Goal: Task Accomplishment & Management: Complete application form

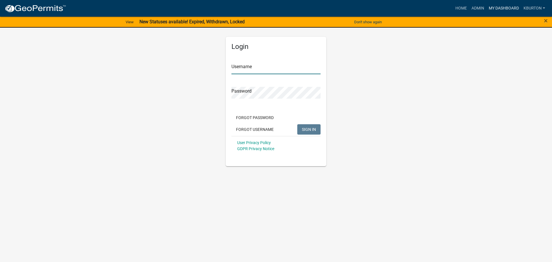
type input "kburton"
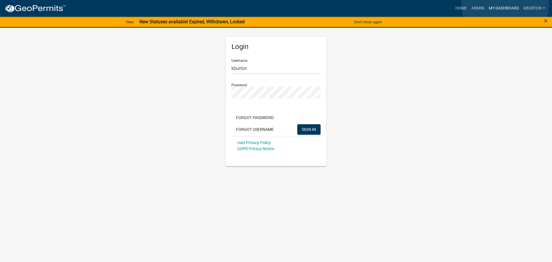
click at [505, 4] on link "My Dashboard" at bounding box center [503, 8] width 35 height 11
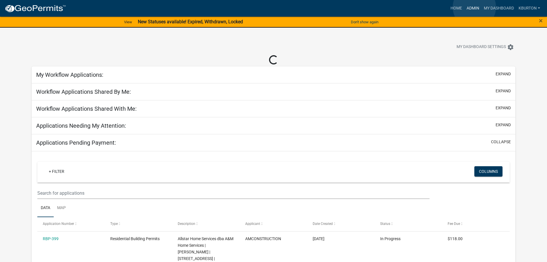
click at [475, 7] on link "Admin" at bounding box center [472, 8] width 17 height 11
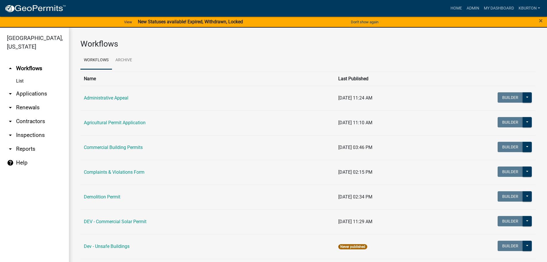
click at [41, 128] on link "arrow_drop_down Inspections" at bounding box center [34, 135] width 69 height 14
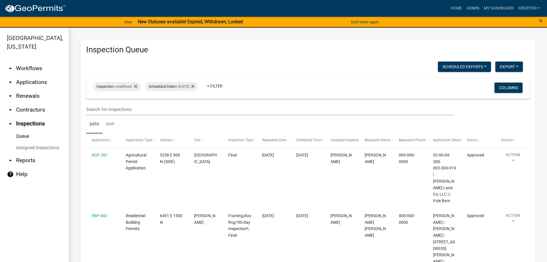
click at [38, 142] on link "Assigned Inspections" at bounding box center [34, 147] width 69 height 11
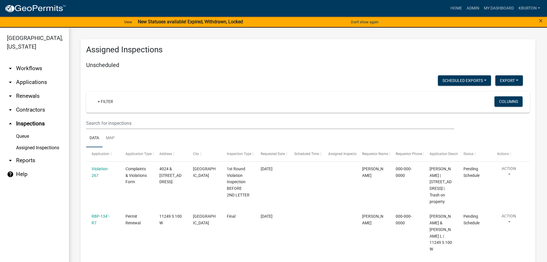
click at [24, 130] on link "Queue" at bounding box center [34, 135] width 69 height 11
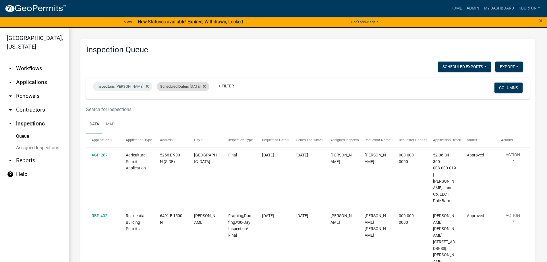
click at [181, 86] on span "Scheduled Date" at bounding box center [173, 86] width 26 height 4
click at [200, 107] on input "[DATE]" at bounding box center [184, 108] width 40 height 12
type input "[DATE]"
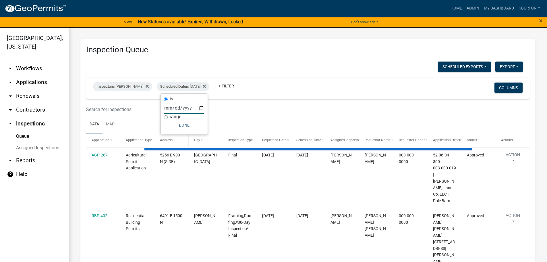
select select "1: 25"
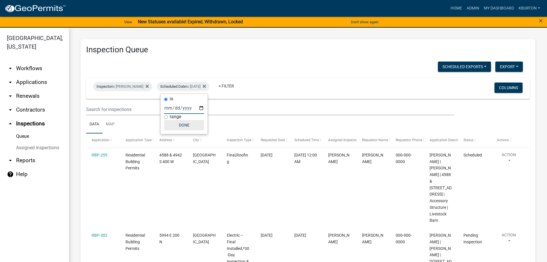
click at [182, 126] on button "Done" at bounding box center [184, 125] width 40 height 10
click at [501, 89] on button "Columns" at bounding box center [509, 87] width 28 height 10
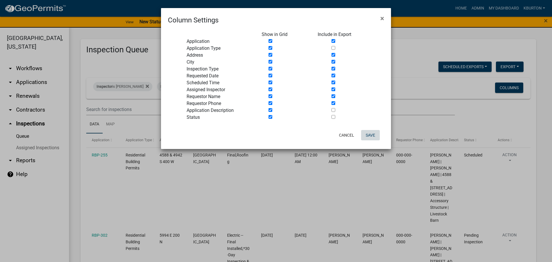
click at [367, 136] on button "Save" at bounding box center [370, 135] width 19 height 10
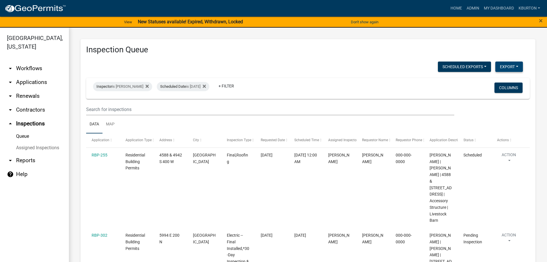
click at [504, 68] on button "Export" at bounding box center [510, 66] width 28 height 10
click at [487, 82] on button "Excel Format (.xlsx)" at bounding box center [496, 82] width 54 height 14
click at [197, 87] on div "Scheduled Date is [DATE]" at bounding box center [183, 86] width 53 height 9
click at [201, 109] on input "[DATE]" at bounding box center [184, 108] width 40 height 12
type input "[DATE]"
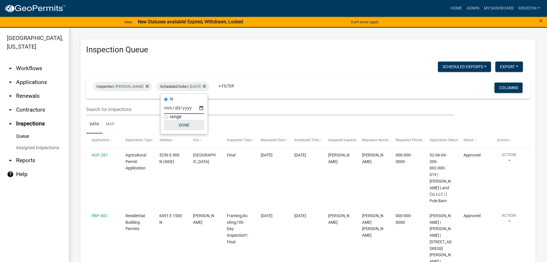
click at [188, 128] on button "Done" at bounding box center [184, 125] width 40 height 10
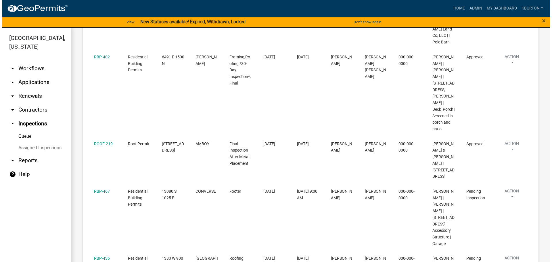
scroll to position [172, 0]
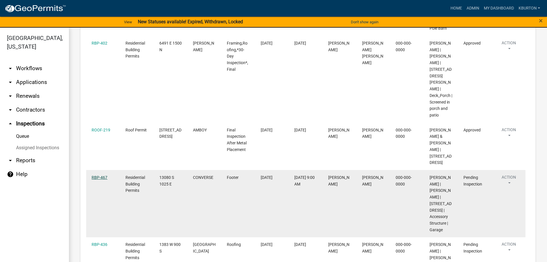
click at [104, 175] on link "RBP-467" at bounding box center [100, 177] width 16 height 5
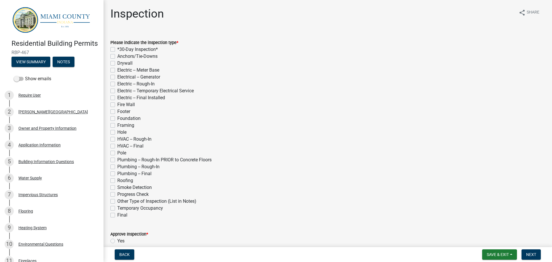
click at [117, 111] on label "Footer" at bounding box center [123, 111] width 13 height 7
click at [117, 111] on input "Footer" at bounding box center [119, 110] width 4 height 4
checkbox input "true"
checkbox input "false"
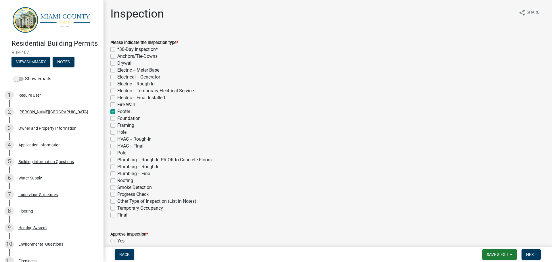
checkbox input "false"
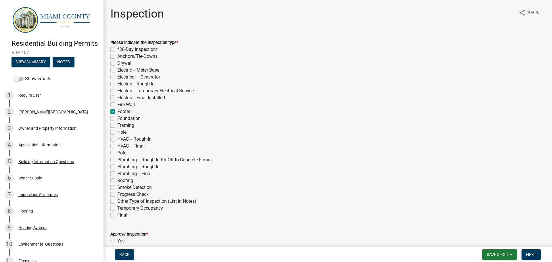
checkbox input "false"
checkbox input "true"
checkbox input "false"
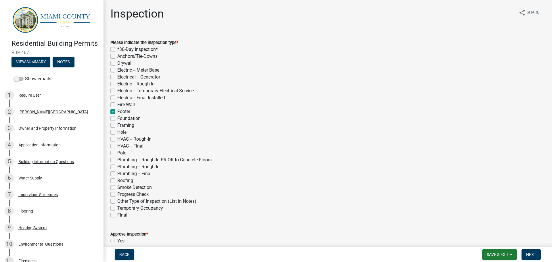
checkbox input "false"
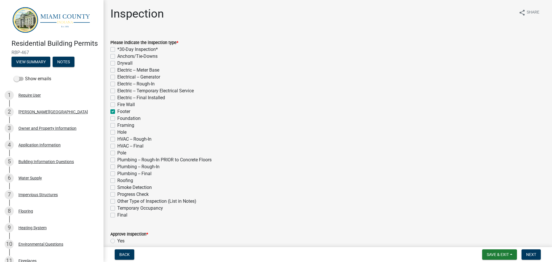
checkbox input "false"
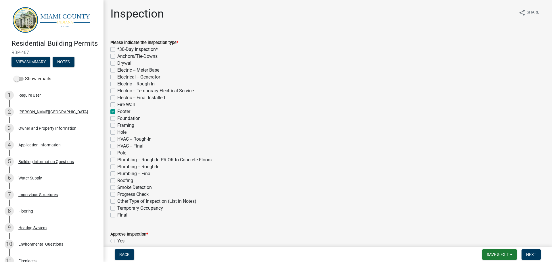
checkbox input "false"
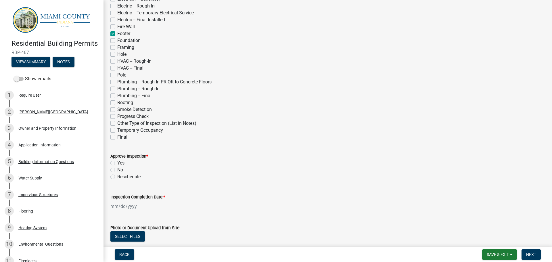
scroll to position [86, 0]
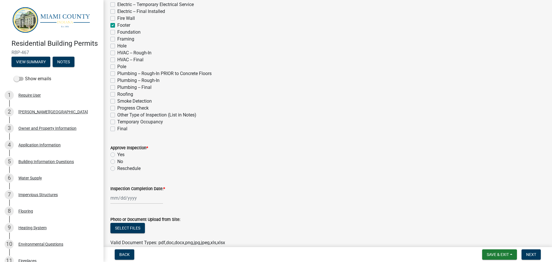
click at [117, 155] on label "Yes" at bounding box center [120, 154] width 7 height 7
click at [117, 155] on input "Yes" at bounding box center [119, 153] width 4 height 4
radio input "true"
click at [131, 189] on label "Inspection Completion Date: *" at bounding box center [137, 189] width 55 height 4
click at [131, 192] on input "Inspection Completion Date: *" at bounding box center [136, 198] width 53 height 12
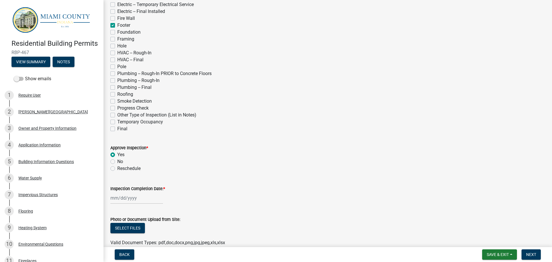
select select "8"
select select "2025"
click at [134, 168] on div "20" at bounding box center [134, 167] width 9 height 9
type input "[DATE]"
click at [527, 251] on button "Next" at bounding box center [530, 254] width 19 height 10
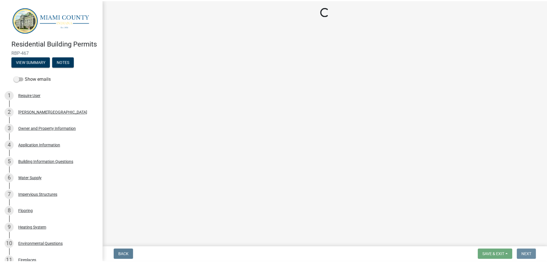
scroll to position [0, 0]
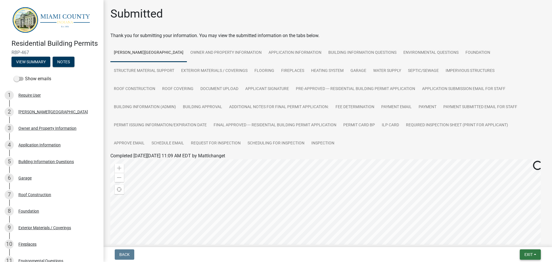
click at [528, 253] on span "Exit" at bounding box center [528, 254] width 8 height 5
click at [512, 243] on button "Save & Exit" at bounding box center [517, 239] width 46 height 14
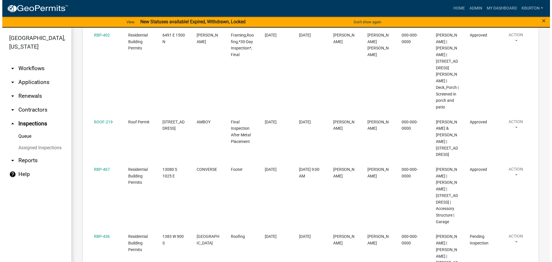
scroll to position [201, 0]
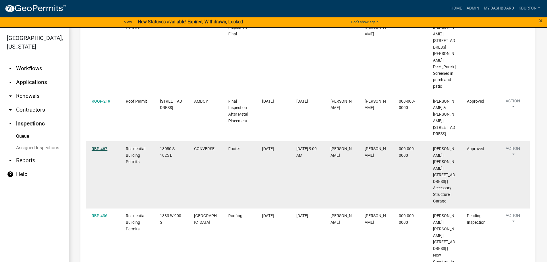
click at [103, 146] on link "RBP-467" at bounding box center [100, 148] width 16 height 5
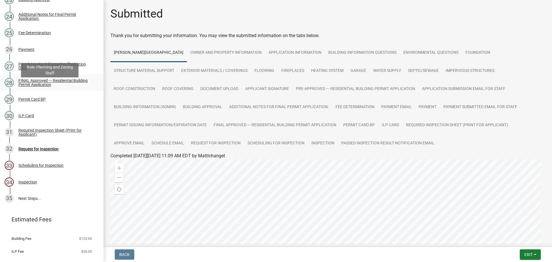
scroll to position [460, 0]
click at [51, 151] on div "Request for Inspection" at bounding box center [38, 149] width 40 height 4
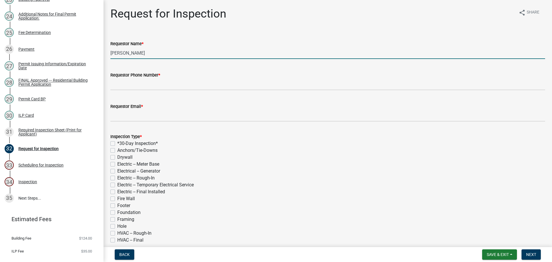
click at [169, 54] on input "[PERSON_NAME]" at bounding box center [327, 53] width 434 height 12
type input "K"
type input "changet"
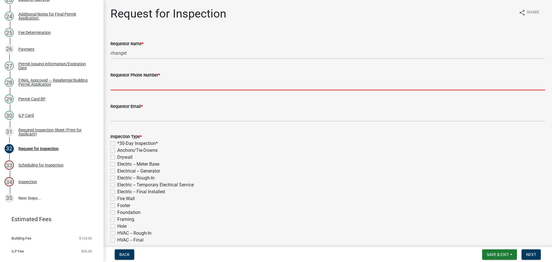
click at [147, 84] on input "Requestor Phone Number *" at bounding box center [327, 84] width 434 height 12
type input "000-000-0000"
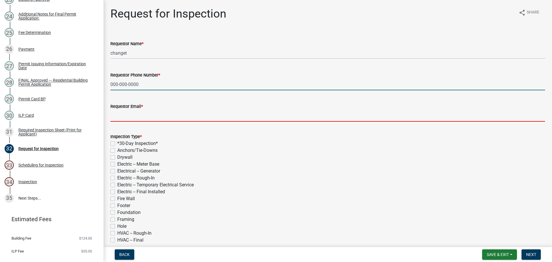
click at [139, 116] on input "Requestor Email *" at bounding box center [327, 116] width 434 height 12
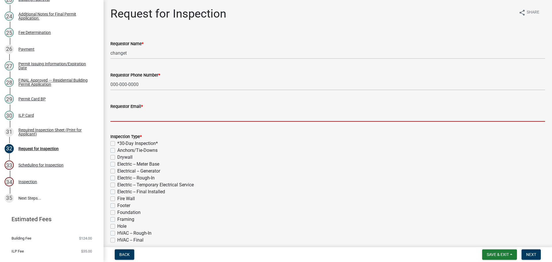
type input "[EMAIL_ADDRESS][DOMAIN_NAME]"
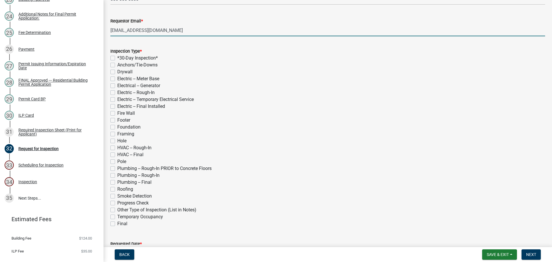
scroll to position [86, 0]
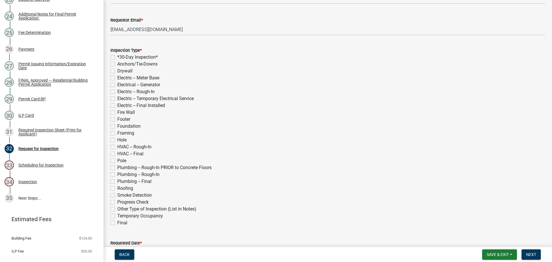
click at [117, 133] on label "Framing" at bounding box center [125, 133] width 17 height 7
click at [117, 133] on input "Framing" at bounding box center [119, 132] width 4 height 4
checkbox input "true"
checkbox input "false"
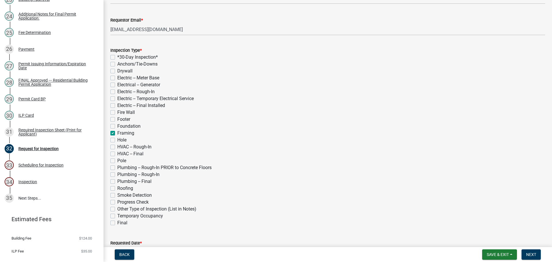
checkbox input "false"
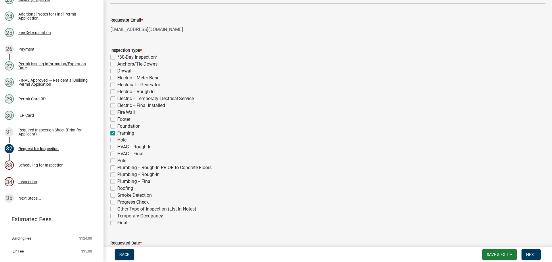
checkbox input "false"
checkbox input "true"
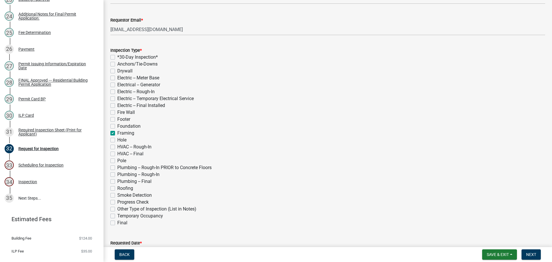
checkbox input "false"
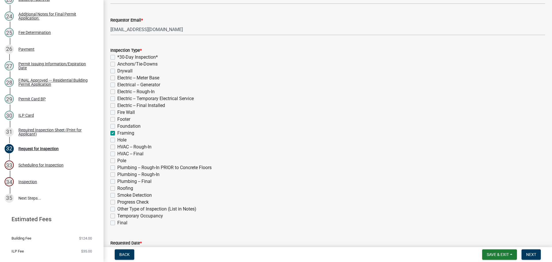
checkbox input "false"
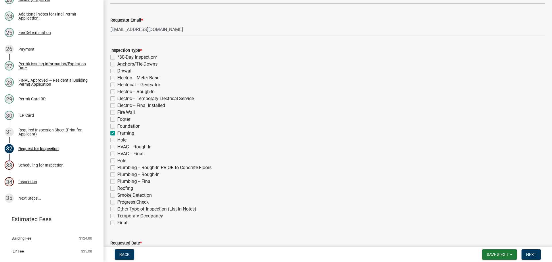
checkbox input "false"
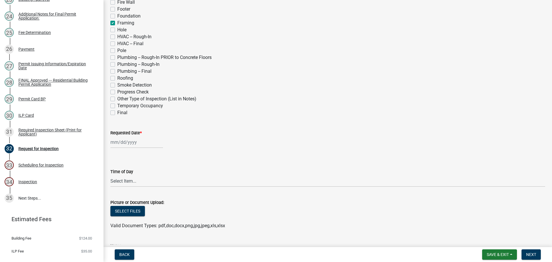
scroll to position [201, 0]
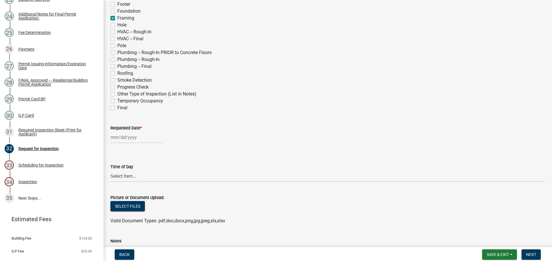
click at [127, 127] on label "Requested Date *" at bounding box center [125, 128] width 31 height 4
click at [127, 131] on input "Requested Date *" at bounding box center [136, 137] width 53 height 12
select select "8"
select select "2025"
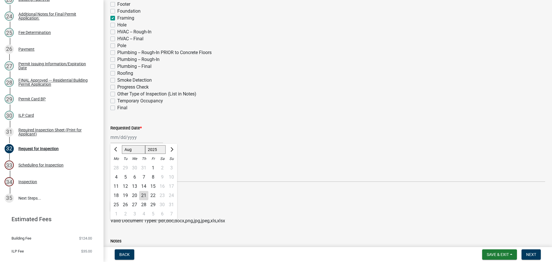
click at [143, 213] on div "4" at bounding box center [143, 213] width 9 height 9
type input "[DATE]"
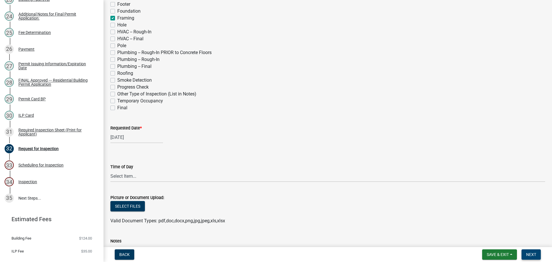
click at [533, 252] on span "Next" at bounding box center [531, 254] width 10 height 5
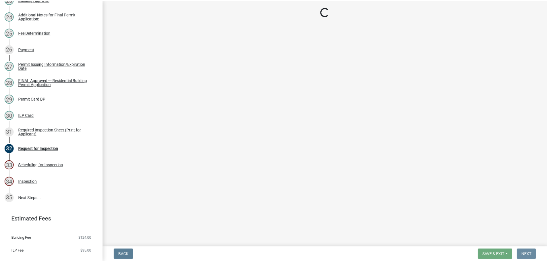
scroll to position [0, 0]
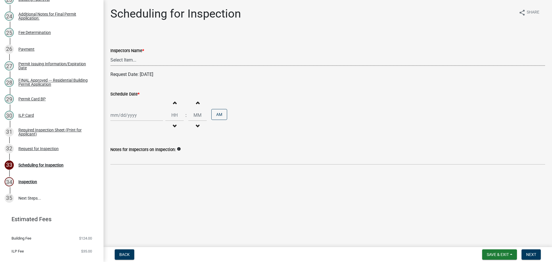
click at [154, 59] on select "Select Item... bmthomas ([PERSON_NAME]) croser ([PERSON_NAME]) [PERSON_NAME] ([…" at bounding box center [327, 60] width 434 height 12
select select "25b75ae6-03c7-4280-9b34-fcf63005d5e5"
click at [110, 54] on select "Select Item... bmthomas ([PERSON_NAME]) croser ([PERSON_NAME]) [PERSON_NAME] ([…" at bounding box center [327, 60] width 434 height 12
click at [126, 92] on label "Schedule Date *" at bounding box center [124, 94] width 29 height 4
click at [126, 109] on input "Schedule Date *" at bounding box center [136, 115] width 53 height 12
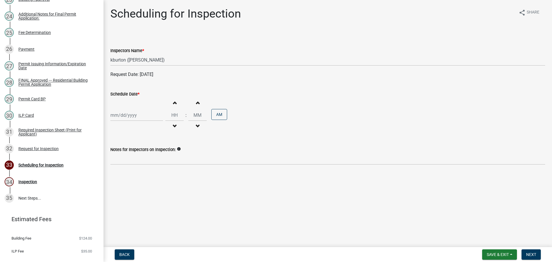
select select "8"
select select "2025"
click at [143, 193] on div "4" at bounding box center [143, 191] width 9 height 9
type input "[DATE]"
click at [532, 253] on span "Next" at bounding box center [531, 254] width 10 height 5
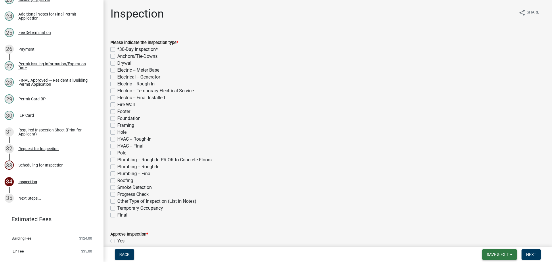
click at [504, 257] on span "Save & Exit" at bounding box center [497, 254] width 22 height 5
click at [496, 242] on button "Save & Exit" at bounding box center [494, 239] width 46 height 14
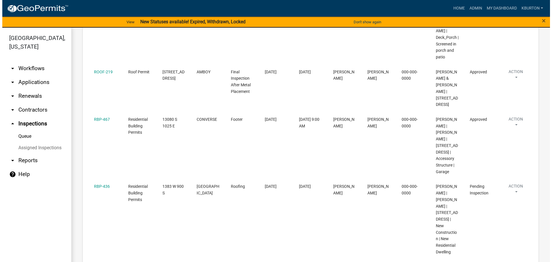
scroll to position [259, 0]
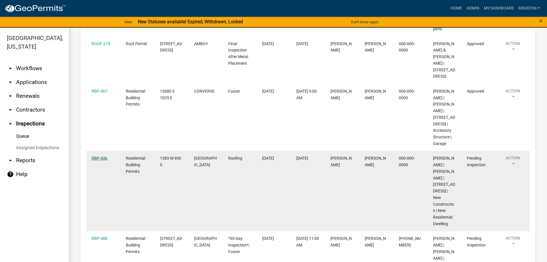
click at [103, 156] on link "RBP-436" at bounding box center [100, 158] width 16 height 5
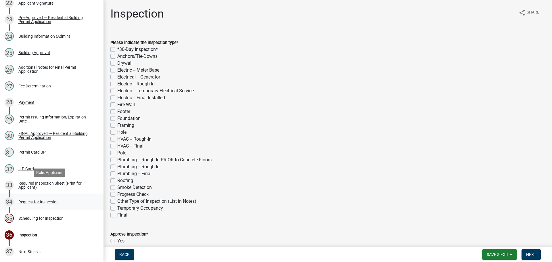
scroll to position [460, 0]
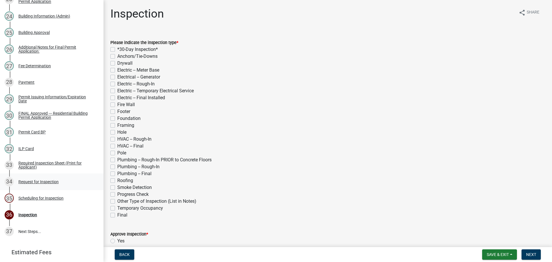
click at [53, 184] on div "Request for Inspection" at bounding box center [38, 182] width 40 height 4
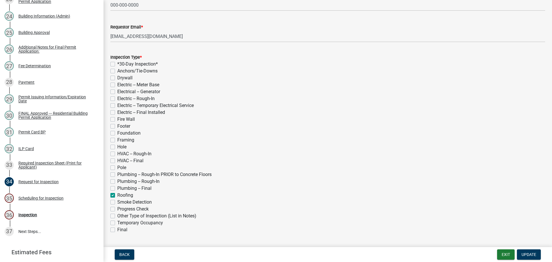
scroll to position [115, 0]
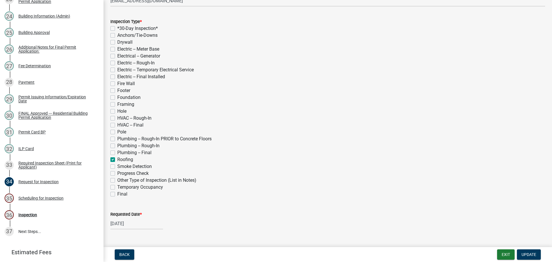
click at [117, 146] on label "Plumbing -- Rough-In" at bounding box center [138, 145] width 42 height 7
click at [117, 146] on input "Plumbing -- Rough-In" at bounding box center [119, 144] width 4 height 4
checkbox input "true"
checkbox input "false"
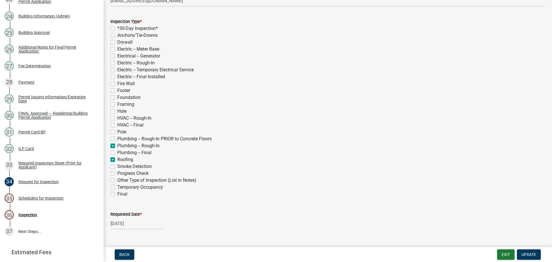
checkbox input "false"
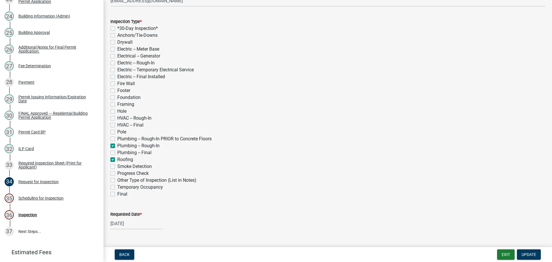
checkbox input "false"
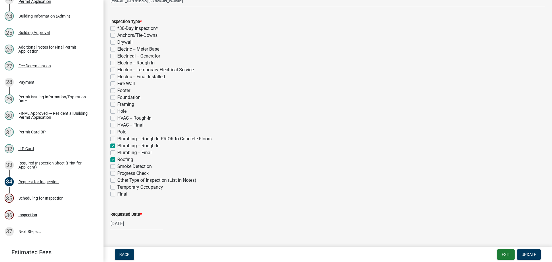
checkbox input "false"
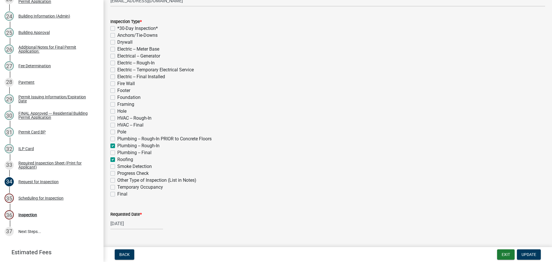
checkbox input "true"
checkbox input "false"
checkbox input "true"
checkbox input "false"
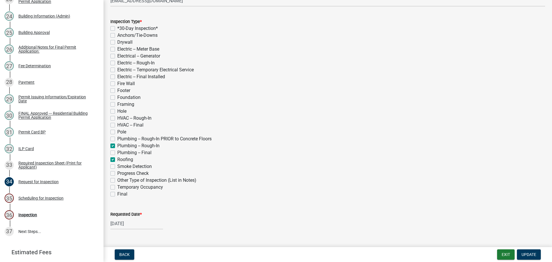
checkbox input "false"
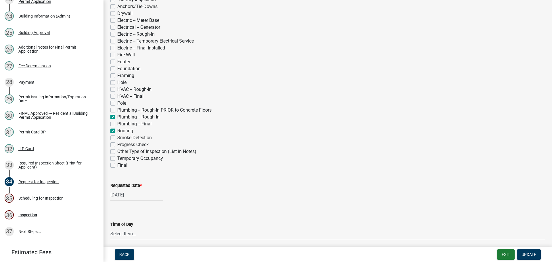
click at [127, 186] on label "Requested Date *" at bounding box center [125, 186] width 31 height 4
click at [127, 189] on input "[DATE]" at bounding box center [136, 195] width 53 height 12
select select "8"
select select "2025"
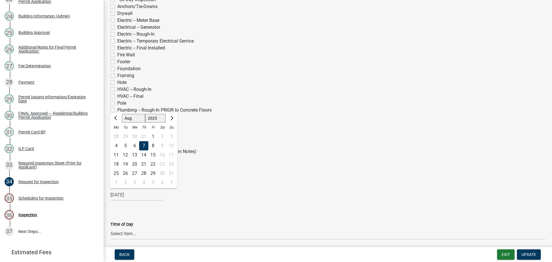
click at [134, 165] on div "20" at bounding box center [134, 163] width 9 height 9
type input "[DATE]"
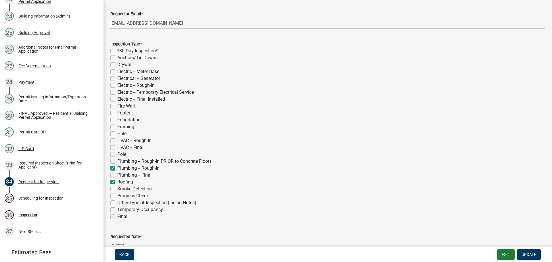
scroll to position [172, 0]
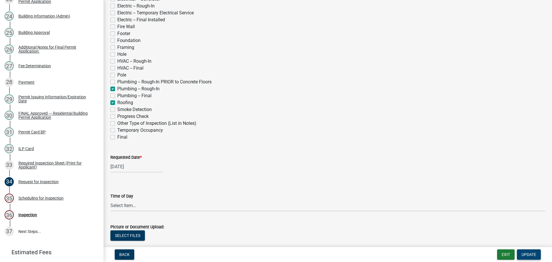
click at [529, 249] on button "Update" at bounding box center [528, 254] width 24 height 10
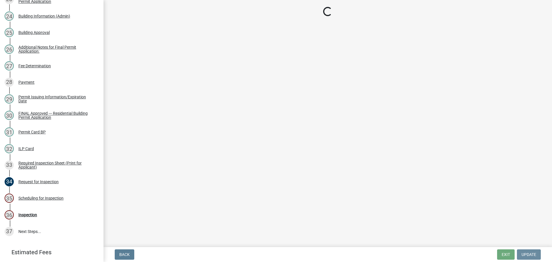
scroll to position [0, 0]
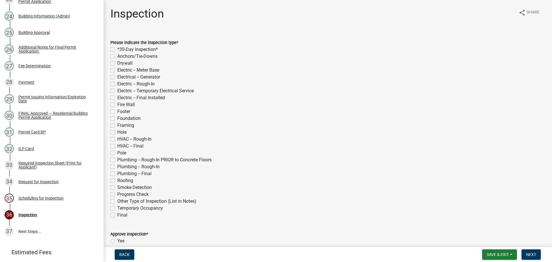
click at [117, 180] on label "Roofing" at bounding box center [125, 180] width 16 height 7
click at [117, 180] on input "Roofing" at bounding box center [119, 179] width 4 height 4
checkbox input "true"
checkbox input "false"
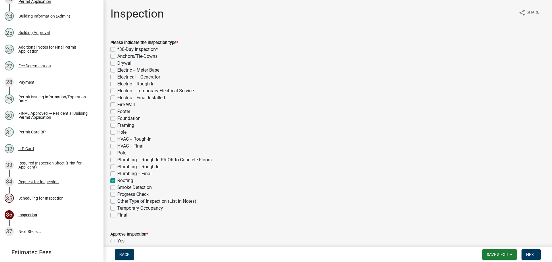
checkbox input "false"
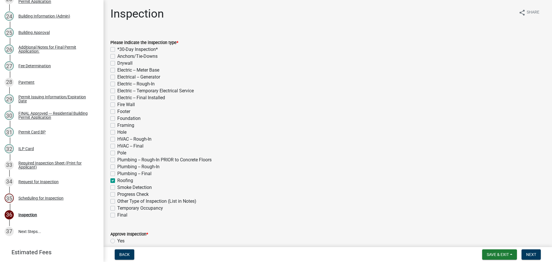
checkbox input "false"
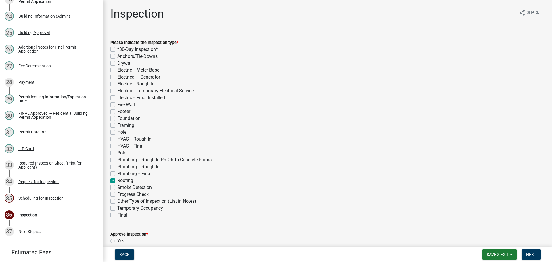
checkbox input "false"
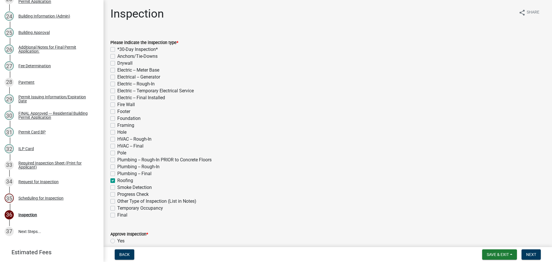
checkbox input "false"
checkbox input "true"
checkbox input "false"
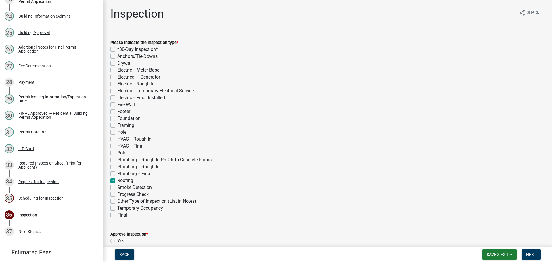
checkbox input "false"
click at [117, 165] on label "Plumbing -- Rough-In" at bounding box center [138, 166] width 42 height 7
click at [117, 165] on input "Plumbing -- Rough-In" at bounding box center [119, 165] width 4 height 4
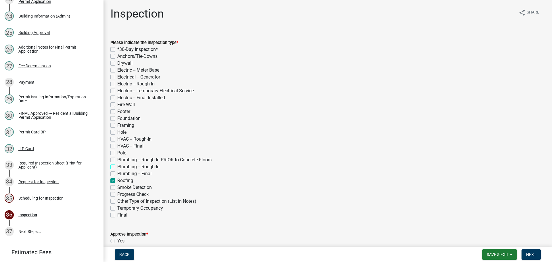
checkbox input "true"
checkbox input "false"
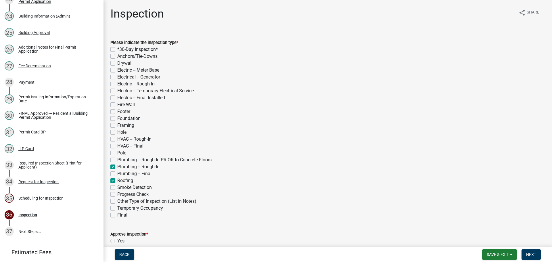
checkbox input "false"
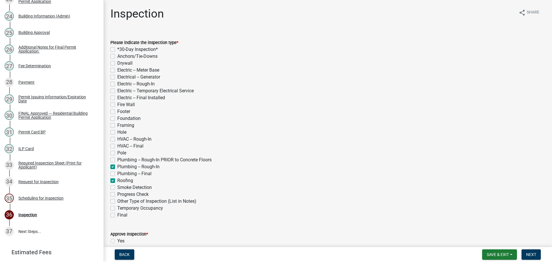
checkbox input "false"
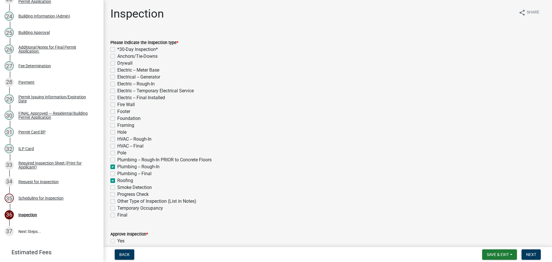
checkbox input "false"
checkbox input "true"
checkbox input "false"
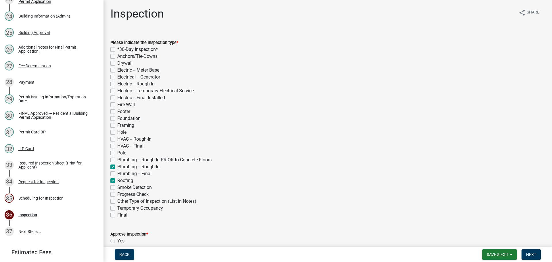
checkbox input "true"
checkbox input "false"
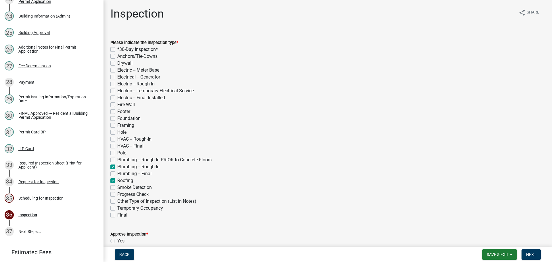
checkbox input "false"
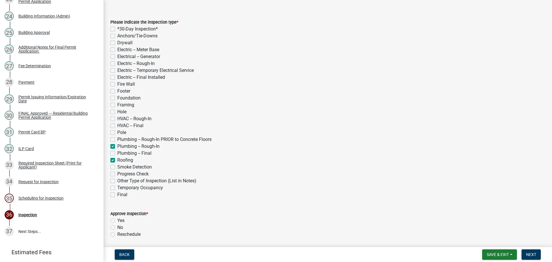
scroll to position [86, 0]
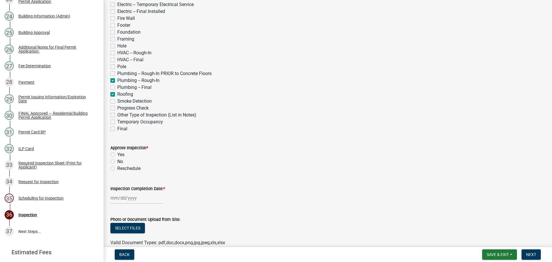
click at [117, 154] on label "Yes" at bounding box center [120, 154] width 7 height 7
click at [117, 154] on input "Yes" at bounding box center [119, 153] width 4 height 4
radio input "true"
click at [132, 188] on label "Inspection Completion Date: *" at bounding box center [137, 189] width 55 height 4
click at [132, 192] on input "Inspection Completion Date: *" at bounding box center [136, 198] width 53 height 12
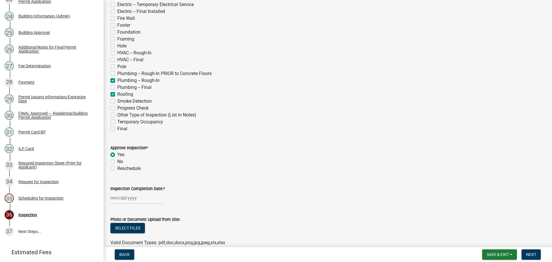
select select "8"
select select "2025"
click at [135, 168] on div "20" at bounding box center [134, 167] width 9 height 9
type input "[DATE]"
click at [528, 252] on span "Next" at bounding box center [531, 254] width 10 height 5
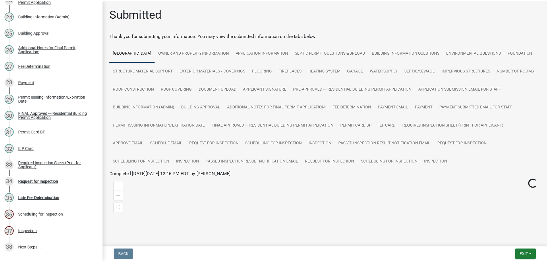
scroll to position [476, 0]
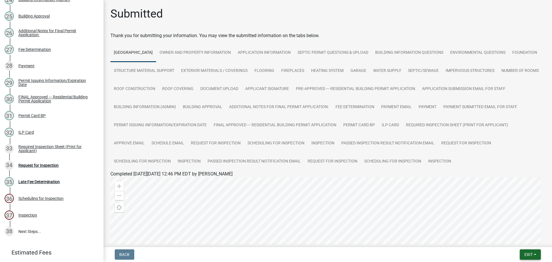
click at [529, 252] on span "Exit" at bounding box center [528, 254] width 8 height 5
click at [523, 242] on button "Save & Exit" at bounding box center [517, 239] width 46 height 14
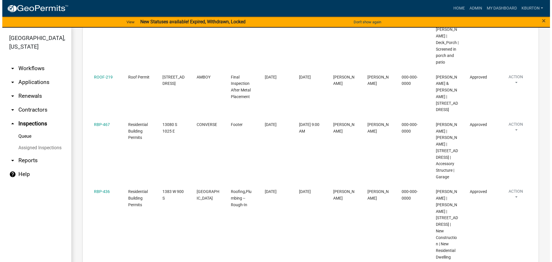
scroll to position [230, 0]
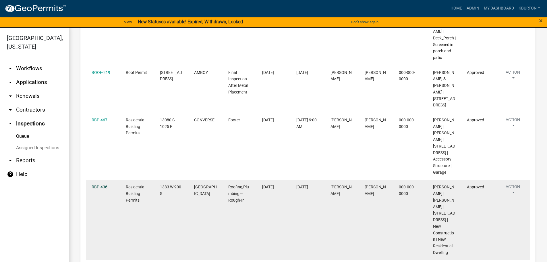
click at [99, 184] on link "RBP-436" at bounding box center [100, 186] width 16 height 5
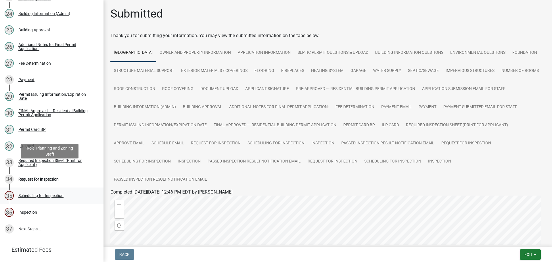
scroll to position [510, 0]
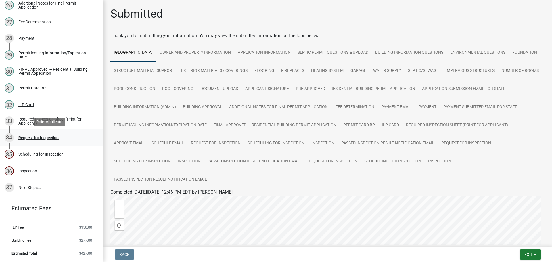
click at [41, 137] on div "Request for Inspection" at bounding box center [38, 138] width 40 height 4
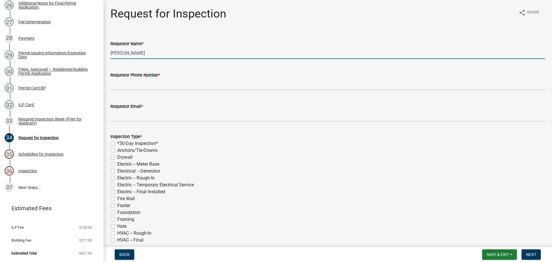
click at [177, 52] on input "[PERSON_NAME]" at bounding box center [327, 53] width 434 height 12
type input "K"
type input "[PERSON_NAME]"
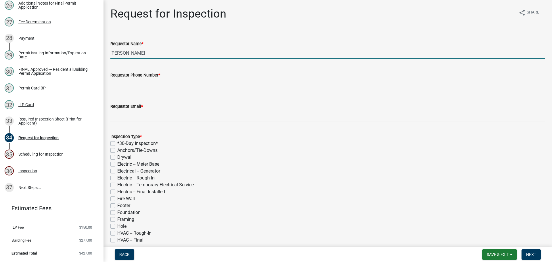
click at [130, 86] on input "Requestor Phone Number *" at bounding box center [327, 84] width 434 height 12
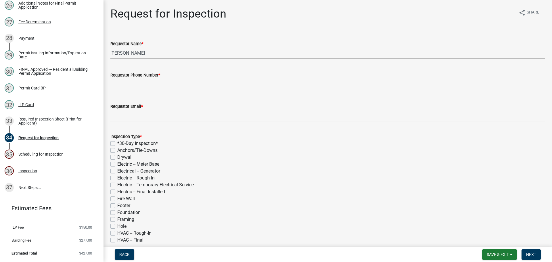
type input "000-000-0000"
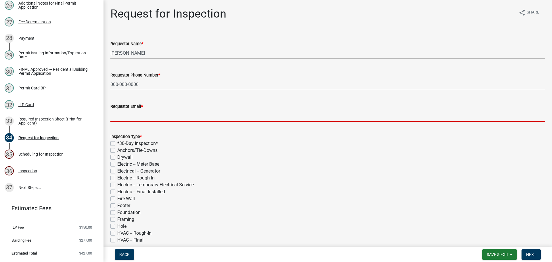
click at [139, 117] on input "Requestor Email *" at bounding box center [327, 116] width 434 height 12
type input "[EMAIL_ADDRESS][DOMAIN_NAME]"
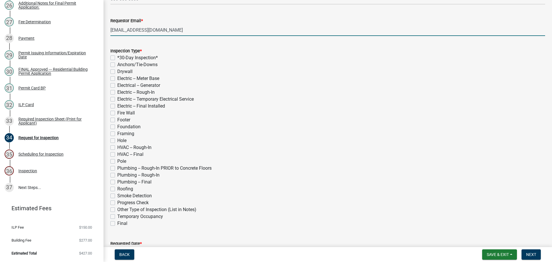
scroll to position [86, 0]
click at [117, 92] on label "Electric -- Rough-In" at bounding box center [135, 91] width 37 height 7
click at [117, 92] on input "Electric -- Rough-In" at bounding box center [119, 90] width 4 height 4
checkbox input "true"
checkbox input "false"
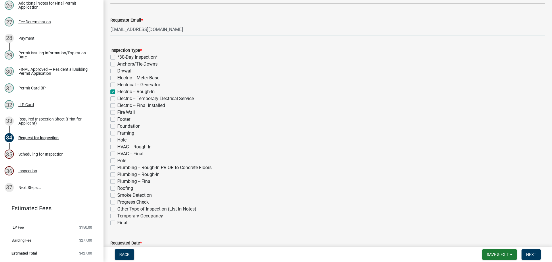
checkbox input "false"
checkbox input "true"
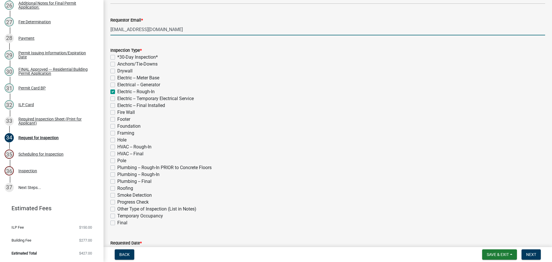
checkbox input "false"
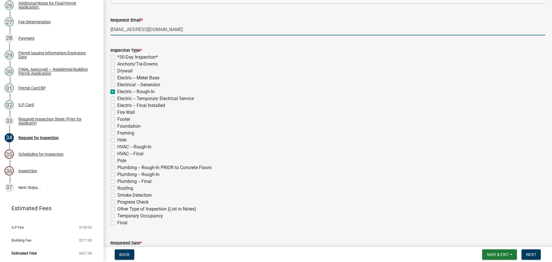
checkbox input "false"
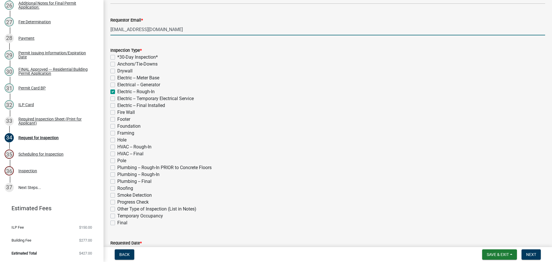
checkbox input "false"
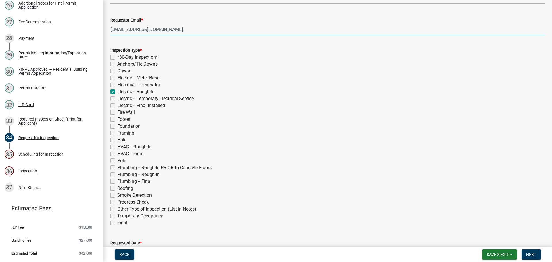
checkbox input "false"
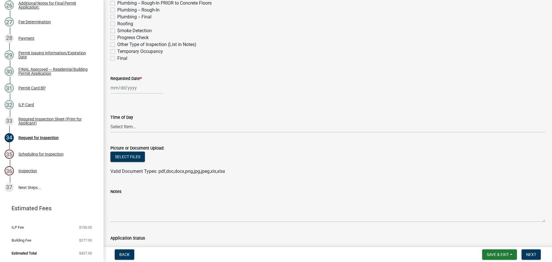
scroll to position [259, 0]
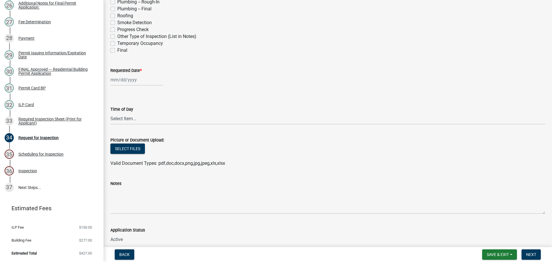
click at [130, 70] on label "Requested Date *" at bounding box center [125, 71] width 31 height 4
click at [130, 74] on input "Requested Date *" at bounding box center [136, 80] width 53 height 12
select select "8"
select select "2025"
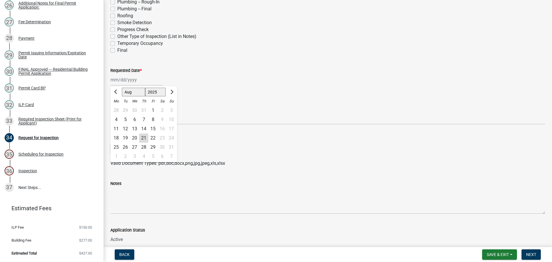
click at [136, 156] on div "3" at bounding box center [134, 156] width 9 height 9
type input "[DATE]"
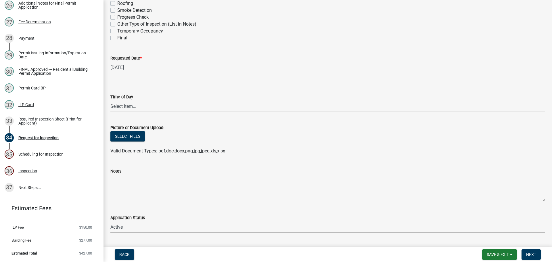
scroll to position [258, 0]
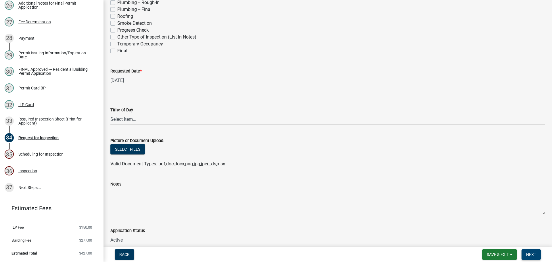
click at [535, 252] on span "Next" at bounding box center [531, 254] width 10 height 5
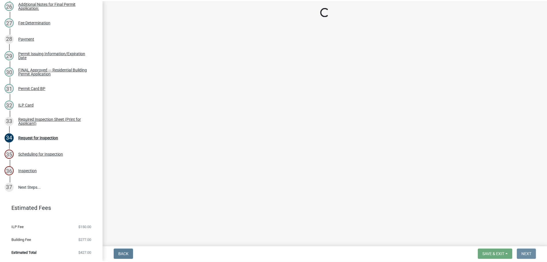
scroll to position [0, 0]
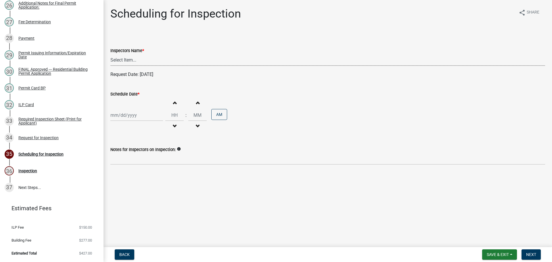
click at [164, 61] on select "Select Item... bmthomas ([PERSON_NAME]) croser ([PERSON_NAME]) [PERSON_NAME] ([…" at bounding box center [327, 60] width 434 height 12
select select "25b75ae6-03c7-4280-9b34-fcf63005d5e5"
click at [110, 54] on select "Select Item... bmthomas ([PERSON_NAME]) croser ([PERSON_NAME]) [PERSON_NAME] ([…" at bounding box center [327, 60] width 434 height 12
click at [125, 92] on label "Schedule Date *" at bounding box center [124, 94] width 29 height 4
click at [125, 109] on input "Schedule Date *" at bounding box center [136, 115] width 53 height 12
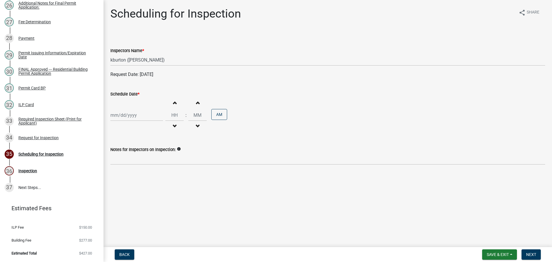
select select "8"
select select "2025"
click at [136, 193] on div "3" at bounding box center [134, 191] width 9 height 9
type input "[DATE]"
click at [120, 93] on label "Schedule Date *" at bounding box center [124, 94] width 29 height 4
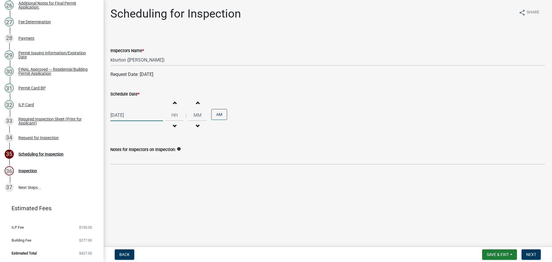
click at [120, 109] on input "[DATE]" at bounding box center [136, 115] width 53 height 12
select select "9"
select select "2025"
click at [136, 147] on div "3" at bounding box center [134, 145] width 9 height 9
click at [530, 253] on span "Next" at bounding box center [531, 254] width 10 height 5
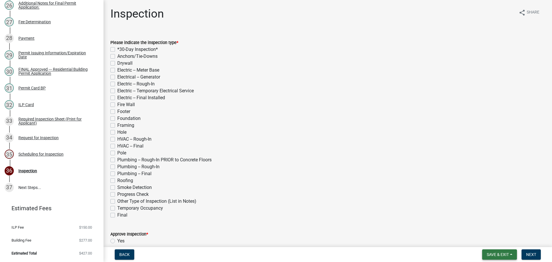
click at [503, 255] on span "Save & Exit" at bounding box center [497, 254] width 22 height 5
click at [496, 244] on button "Save & Exit" at bounding box center [494, 239] width 46 height 14
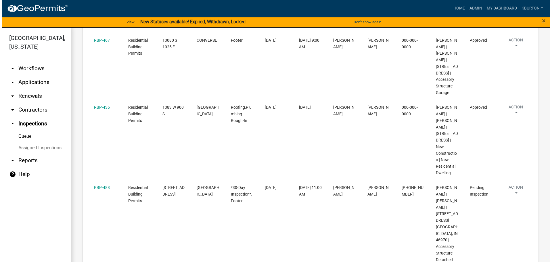
scroll to position [316, 0]
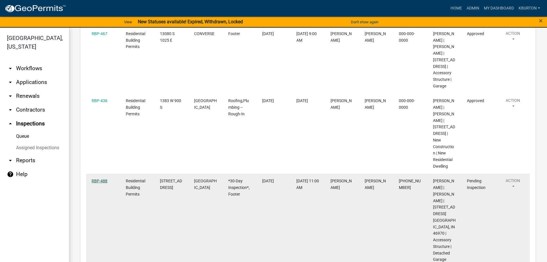
click at [103, 178] on link "RBP-488" at bounding box center [100, 180] width 16 height 5
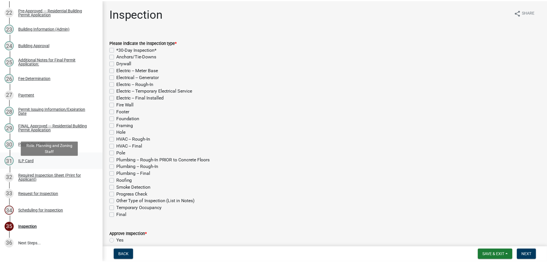
scroll to position [494, 0]
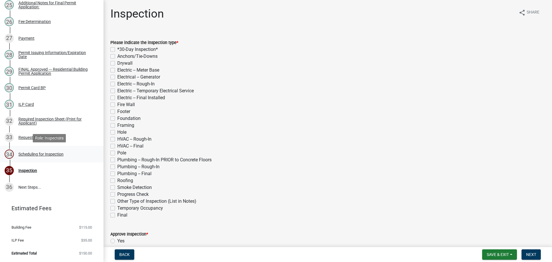
click at [45, 153] on div "Scheduling for Inspection" at bounding box center [40, 154] width 45 height 4
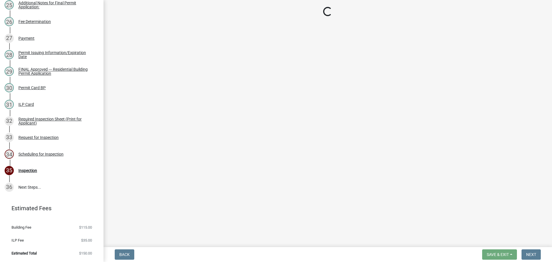
select select "25b75ae6-03c7-4280-9b34-fcf63005d5e5"
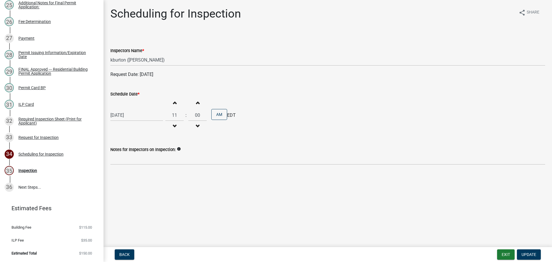
click at [121, 95] on label "Schedule Date *" at bounding box center [124, 94] width 29 height 4
click at [121, 109] on input "[DATE]" at bounding box center [136, 115] width 53 height 12
select select "8"
select select "2025"
drag, startPoint x: 135, startPoint y: 183, endPoint x: 141, endPoint y: 172, distance: 12.8
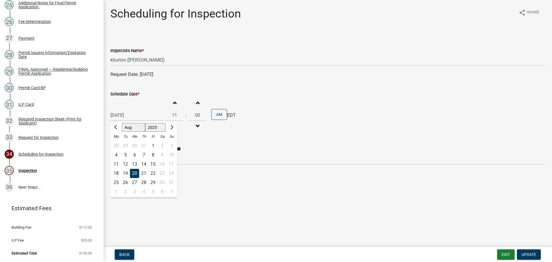
click at [135, 183] on div "27" at bounding box center [134, 182] width 9 height 9
type input "[DATE]"
click at [534, 252] on span "Update" at bounding box center [528, 254] width 15 height 5
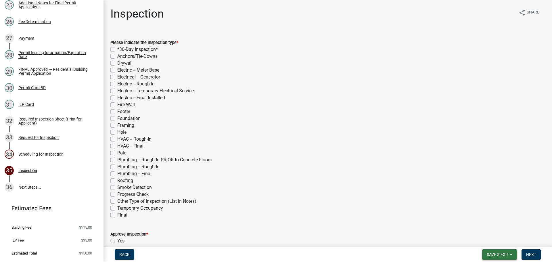
click at [505, 256] on span "Save & Exit" at bounding box center [497, 254] width 22 height 5
click at [495, 242] on button "Save & Exit" at bounding box center [494, 239] width 46 height 14
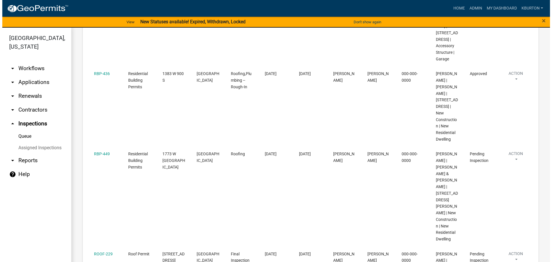
scroll to position [345, 0]
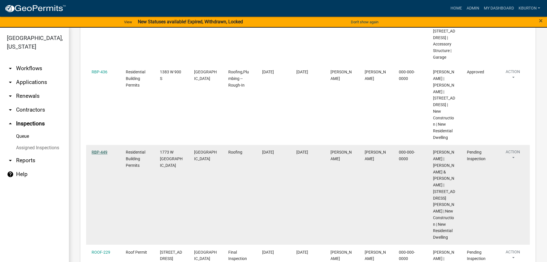
click at [103, 150] on link "RBP-449" at bounding box center [100, 152] width 16 height 5
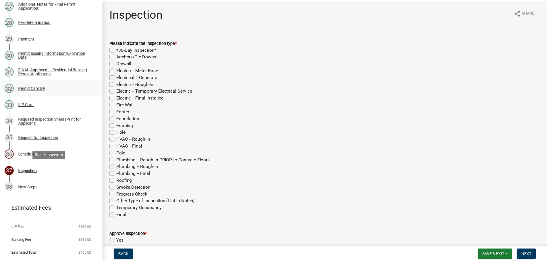
scroll to position [527, 0]
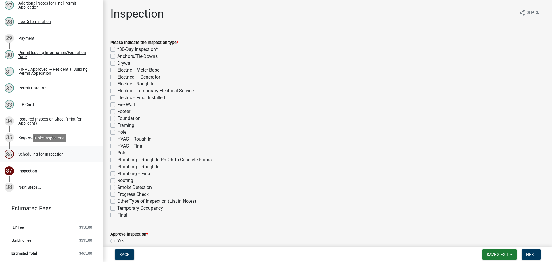
click at [47, 154] on div "Scheduling for Inspection" at bounding box center [40, 154] width 45 height 4
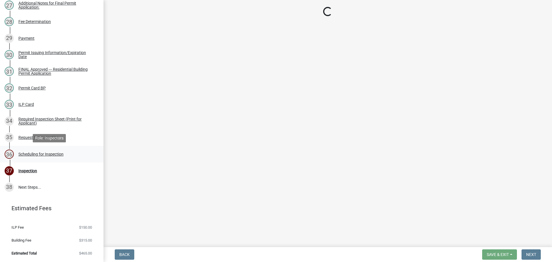
select select "25b75ae6-03c7-4280-9b34-fcf63005d5e5"
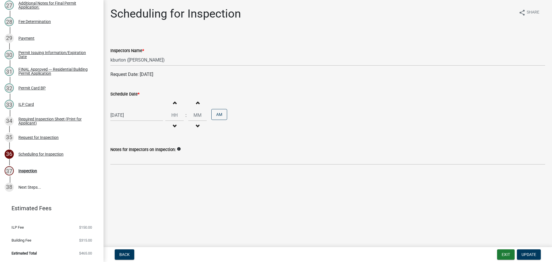
click at [121, 94] on label "Schedule Date *" at bounding box center [124, 94] width 29 height 4
click at [121, 109] on input "[DATE]" at bounding box center [136, 115] width 53 height 12
click at [144, 183] on div "28" at bounding box center [143, 182] width 9 height 9
click at [524, 253] on span "Update" at bounding box center [528, 254] width 15 height 5
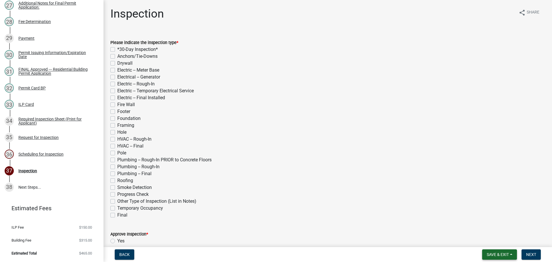
click at [496, 252] on span "Save & Exit" at bounding box center [497, 254] width 22 height 5
click at [493, 244] on button "Save & Exit" at bounding box center [494, 239] width 46 height 14
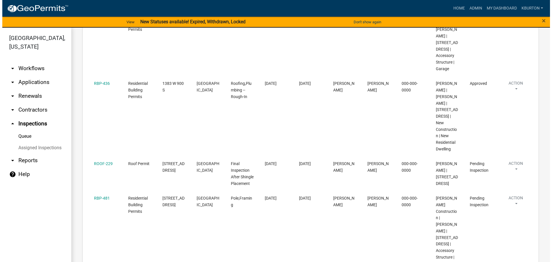
scroll to position [345, 0]
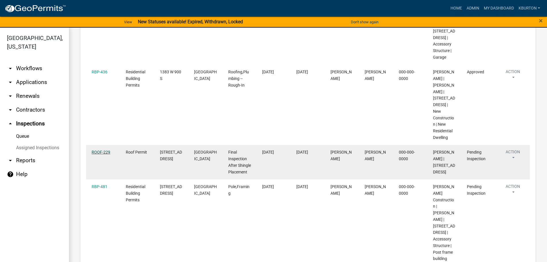
click at [103, 150] on link "ROOF-229" at bounding box center [101, 152] width 19 height 5
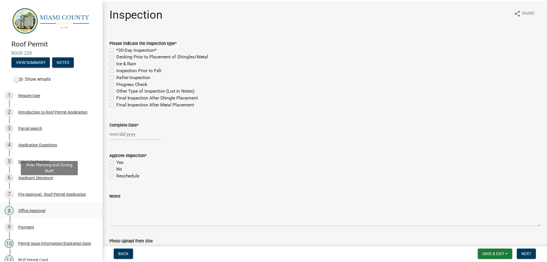
scroll to position [142, 0]
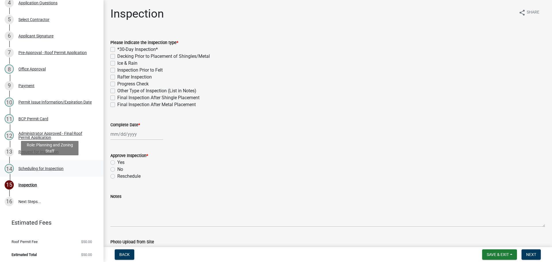
click at [44, 166] on div "Scheduling for Inspection" at bounding box center [40, 168] width 45 height 4
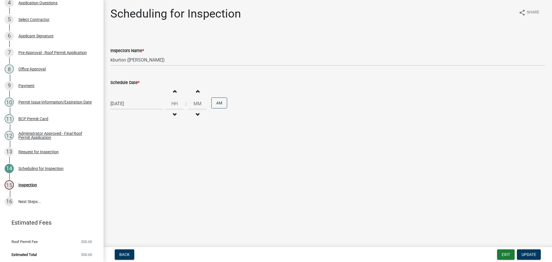
drag, startPoint x: 126, startPoint y: 82, endPoint x: 124, endPoint y: 84, distance: 3.1
click at [124, 84] on label "Schedule Date *" at bounding box center [124, 83] width 29 height 4
click at [123, 84] on label "Schedule Date *" at bounding box center [124, 83] width 29 height 4
click at [123, 98] on input "[DATE]" at bounding box center [136, 104] width 53 height 12
click at [142, 180] on div "4" at bounding box center [143, 180] width 9 height 9
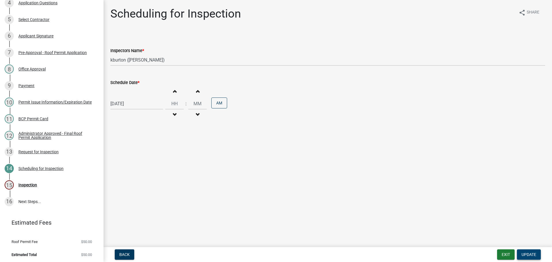
click at [524, 253] on span "Update" at bounding box center [528, 254] width 15 height 5
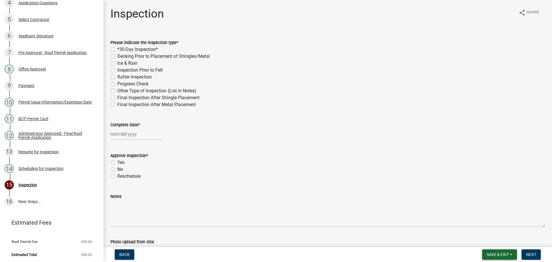
click at [506, 255] on span "Save & Exit" at bounding box center [497, 254] width 22 height 5
click at [498, 241] on button "Save & Exit" at bounding box center [494, 239] width 46 height 14
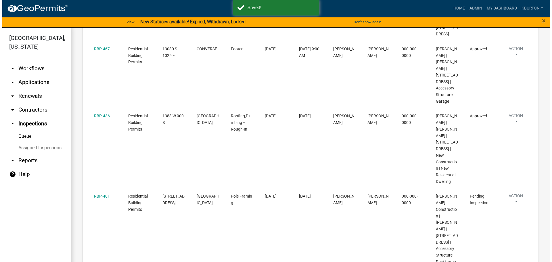
scroll to position [316, 0]
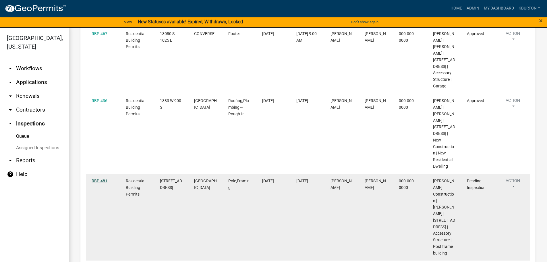
click at [95, 178] on link "RBP-481" at bounding box center [100, 180] width 16 height 5
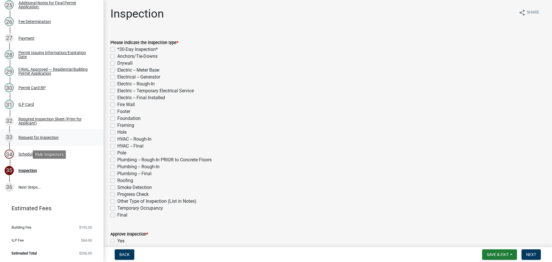
scroll to position [494, 0]
click at [117, 153] on label "Pole" at bounding box center [121, 152] width 9 height 7
click at [117, 153] on input "Pole" at bounding box center [119, 151] width 4 height 4
click at [117, 124] on label "Framing" at bounding box center [125, 125] width 17 height 7
click at [117, 124] on input "Framing" at bounding box center [119, 124] width 4 height 4
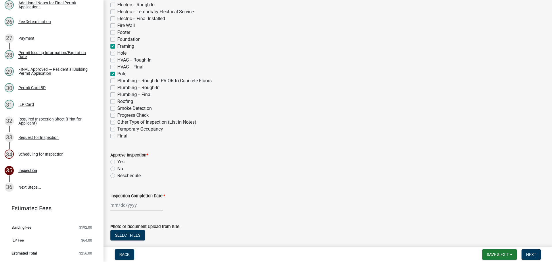
scroll to position [86, 0]
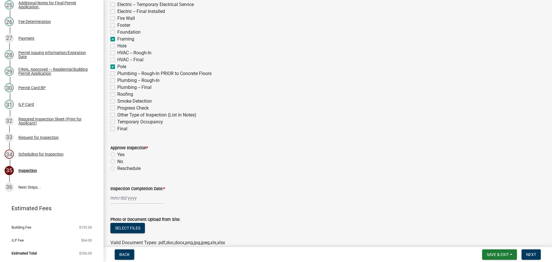
click at [117, 153] on label "Yes" at bounding box center [120, 154] width 7 height 7
click at [117, 153] on input "Yes" at bounding box center [119, 153] width 4 height 4
click at [131, 188] on label "Inspection Completion Date: *" at bounding box center [137, 189] width 55 height 4
click at [131, 192] on input "Inspection Completion Date: *" at bounding box center [136, 198] width 53 height 12
click at [136, 168] on div "20" at bounding box center [134, 167] width 9 height 9
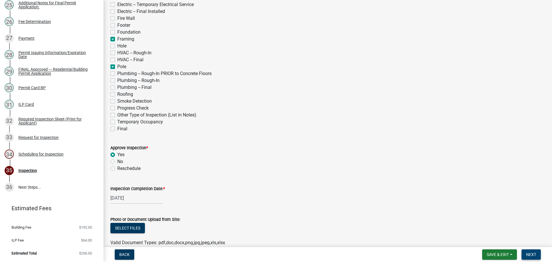
click at [534, 252] on span "Next" at bounding box center [531, 254] width 10 height 5
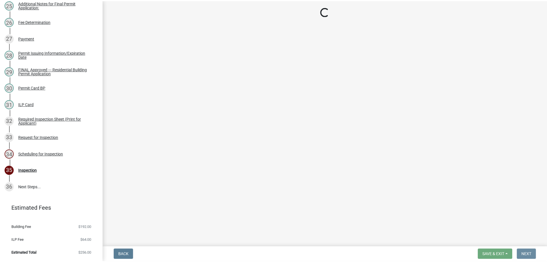
scroll to position [0, 0]
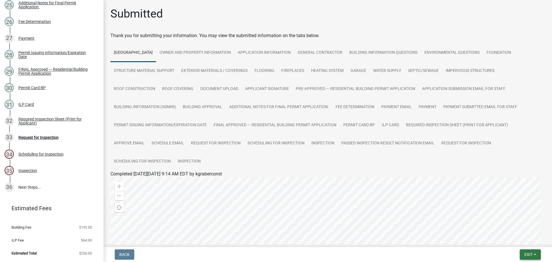
click at [533, 253] on button "Exit" at bounding box center [529, 254] width 21 height 10
click at [526, 240] on button "Save & Exit" at bounding box center [517, 239] width 46 height 14
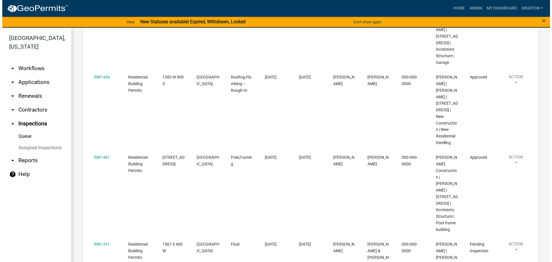
scroll to position [287, 0]
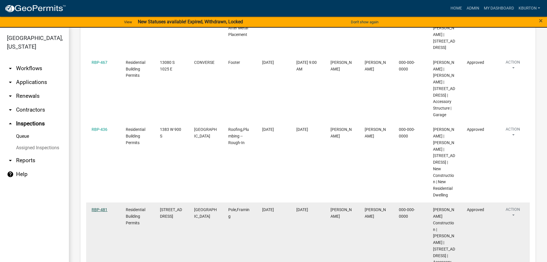
click at [100, 207] on link "RBP-481" at bounding box center [100, 209] width 16 height 5
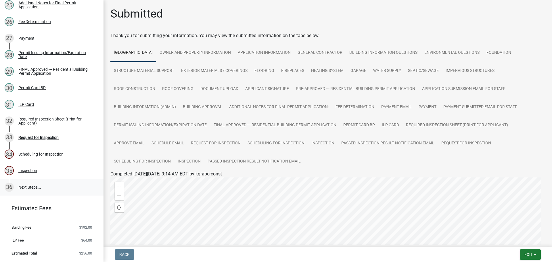
scroll to position [494, 0]
click at [51, 138] on div "Request for Inspection" at bounding box center [38, 137] width 40 height 4
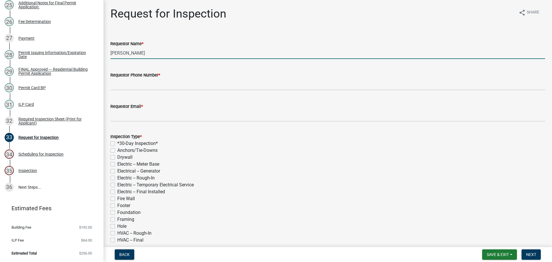
click at [167, 55] on input "[PERSON_NAME]" at bounding box center [327, 53] width 434 height 12
click at [158, 76] on label "Requestor Phone Number *" at bounding box center [135, 75] width 50 height 4
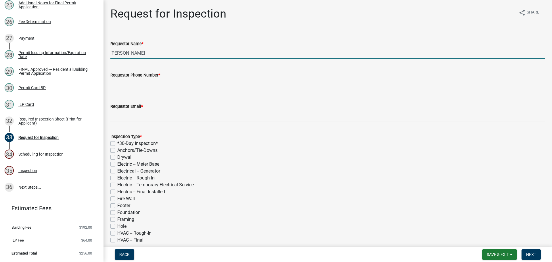
click at [158, 78] on input "Requestor Phone Number *" at bounding box center [327, 84] width 434 height 12
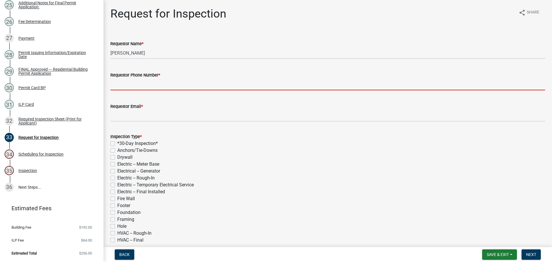
click at [154, 82] on input "Requestor Phone Number *" at bounding box center [327, 84] width 434 height 12
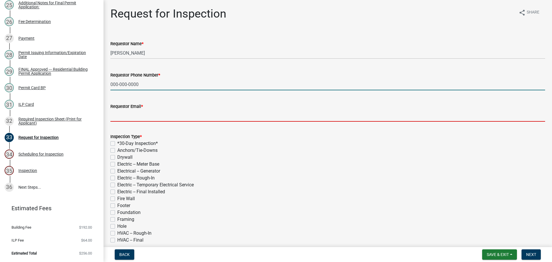
click at [142, 116] on input "Requestor Email *" at bounding box center [327, 116] width 434 height 12
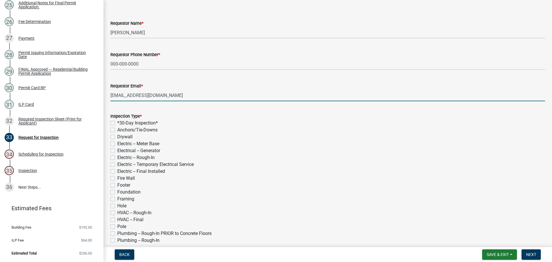
scroll to position [86, 0]
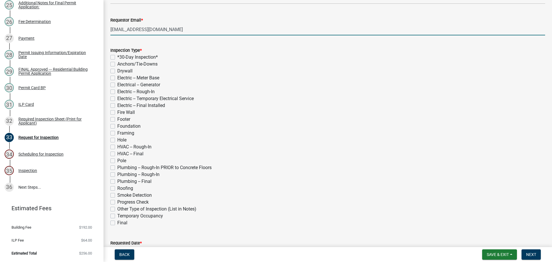
click at [117, 189] on label "Roofing" at bounding box center [125, 188] width 16 height 7
click at [117, 188] on input "Roofing" at bounding box center [119, 187] width 4 height 4
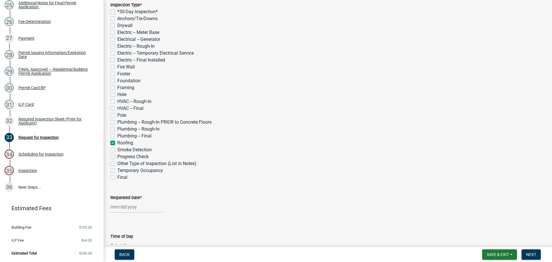
scroll to position [144, 0]
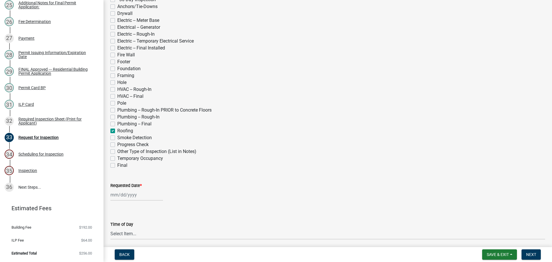
click at [124, 184] on label "Requested Date *" at bounding box center [125, 186] width 31 height 4
click at [124, 189] on input "Requested Date *" at bounding box center [136, 195] width 53 height 12
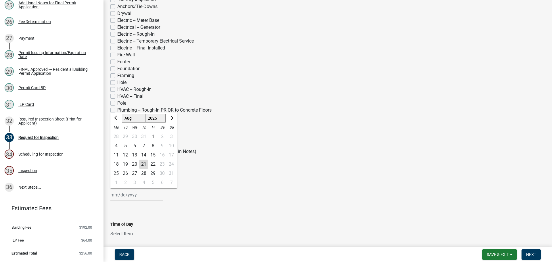
click at [145, 184] on div "4" at bounding box center [143, 182] width 9 height 9
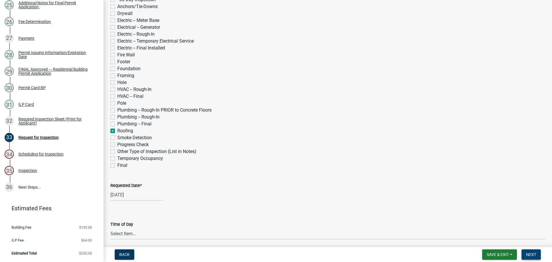
click at [532, 252] on span "Next" at bounding box center [531, 254] width 10 height 5
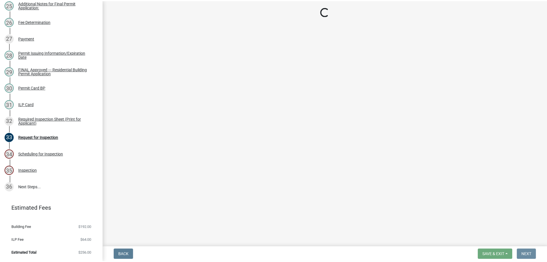
scroll to position [0, 0]
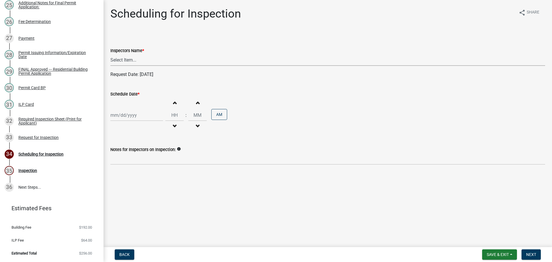
click at [126, 59] on select "Select Item... bmthomas ([PERSON_NAME]) croser ([PERSON_NAME]) [PERSON_NAME] ([…" at bounding box center [327, 60] width 434 height 12
click at [110, 54] on select "Select Item... bmthomas ([PERSON_NAME]) croser ([PERSON_NAME]) [PERSON_NAME] ([…" at bounding box center [327, 60] width 434 height 12
click at [126, 94] on label "Schedule Date *" at bounding box center [124, 94] width 29 height 4
click at [126, 109] on input "Schedule Date *" at bounding box center [136, 115] width 53 height 12
click at [144, 191] on div "4" at bounding box center [143, 191] width 9 height 9
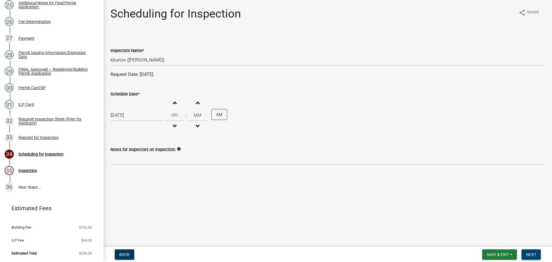
click at [532, 253] on span "Next" at bounding box center [531, 254] width 10 height 5
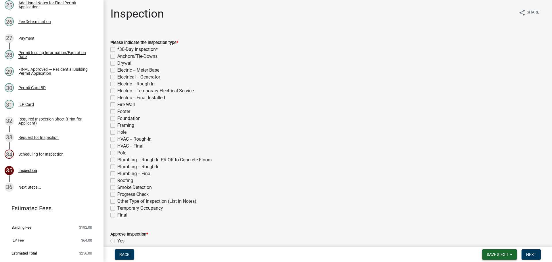
click at [503, 254] on span "Save & Exit" at bounding box center [497, 254] width 22 height 5
click at [498, 244] on button "Save & Exit" at bounding box center [494, 239] width 46 height 14
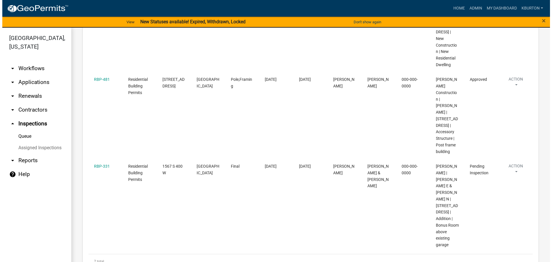
scroll to position [421, 0]
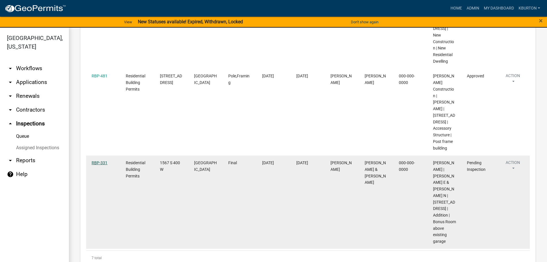
click at [98, 160] on link "RBP-331" at bounding box center [100, 162] width 16 height 5
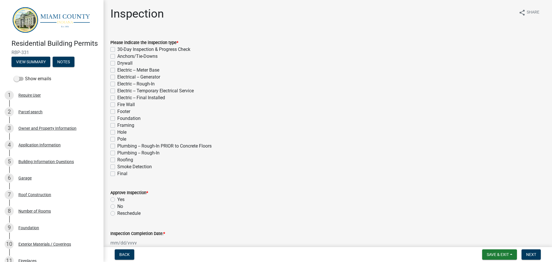
drag, startPoint x: 111, startPoint y: 173, endPoint x: 111, endPoint y: 182, distance: 9.2
click at [117, 176] on label "Final" at bounding box center [122, 173] width 10 height 7
click at [117, 174] on input "Final" at bounding box center [119, 172] width 4 height 4
click at [117, 199] on label "Yes" at bounding box center [120, 199] width 7 height 7
click at [117, 199] on input "Yes" at bounding box center [119, 198] width 4 height 4
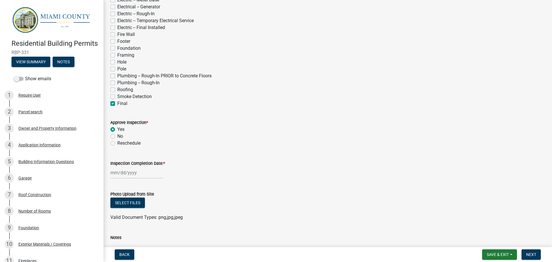
scroll to position [86, 0]
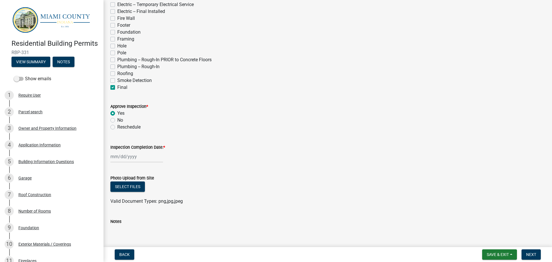
click at [129, 147] on label "Inspection Completion Date: *" at bounding box center [137, 147] width 55 height 4
click at [129, 151] on input "Inspection Completion Date: *" at bounding box center [136, 157] width 53 height 12
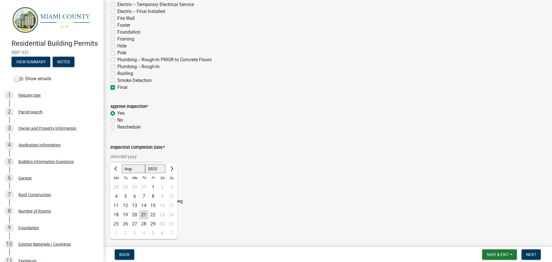
click at [134, 214] on div "20" at bounding box center [134, 214] width 9 height 9
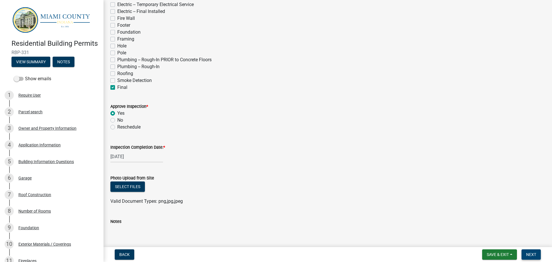
click at [534, 252] on span "Next" at bounding box center [531, 254] width 10 height 5
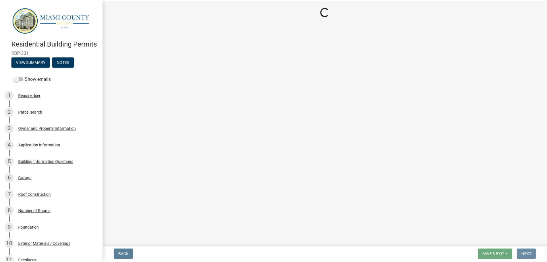
scroll to position [0, 0]
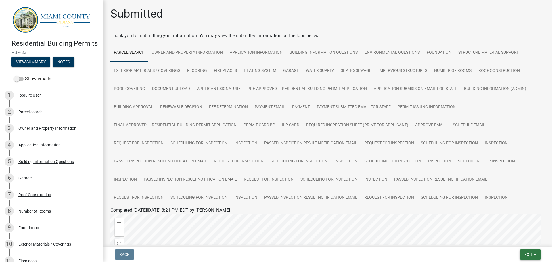
click at [531, 251] on button "Exit" at bounding box center [529, 254] width 21 height 10
click at [529, 242] on button "Save & Exit" at bounding box center [517, 239] width 46 height 14
